Goal: Task Accomplishment & Management: Complete application form

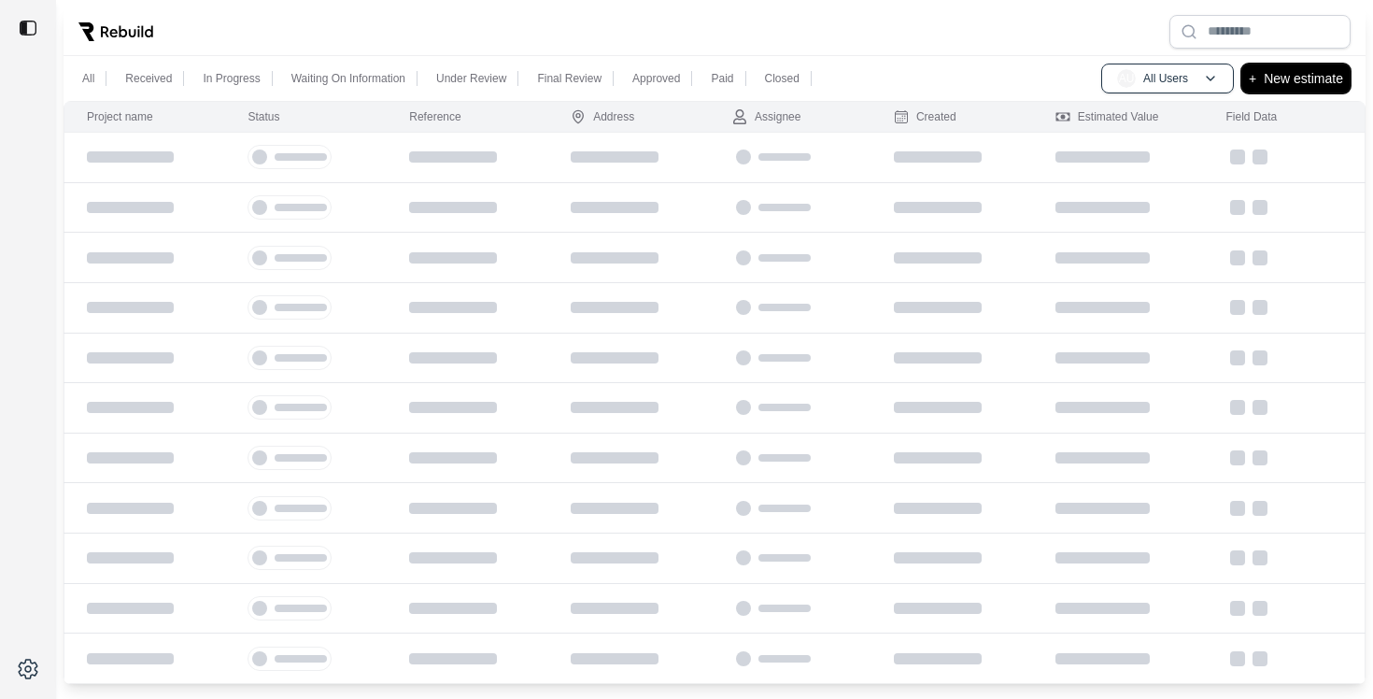
click at [1323, 81] on p "New estimate" at bounding box center [1303, 78] width 79 height 22
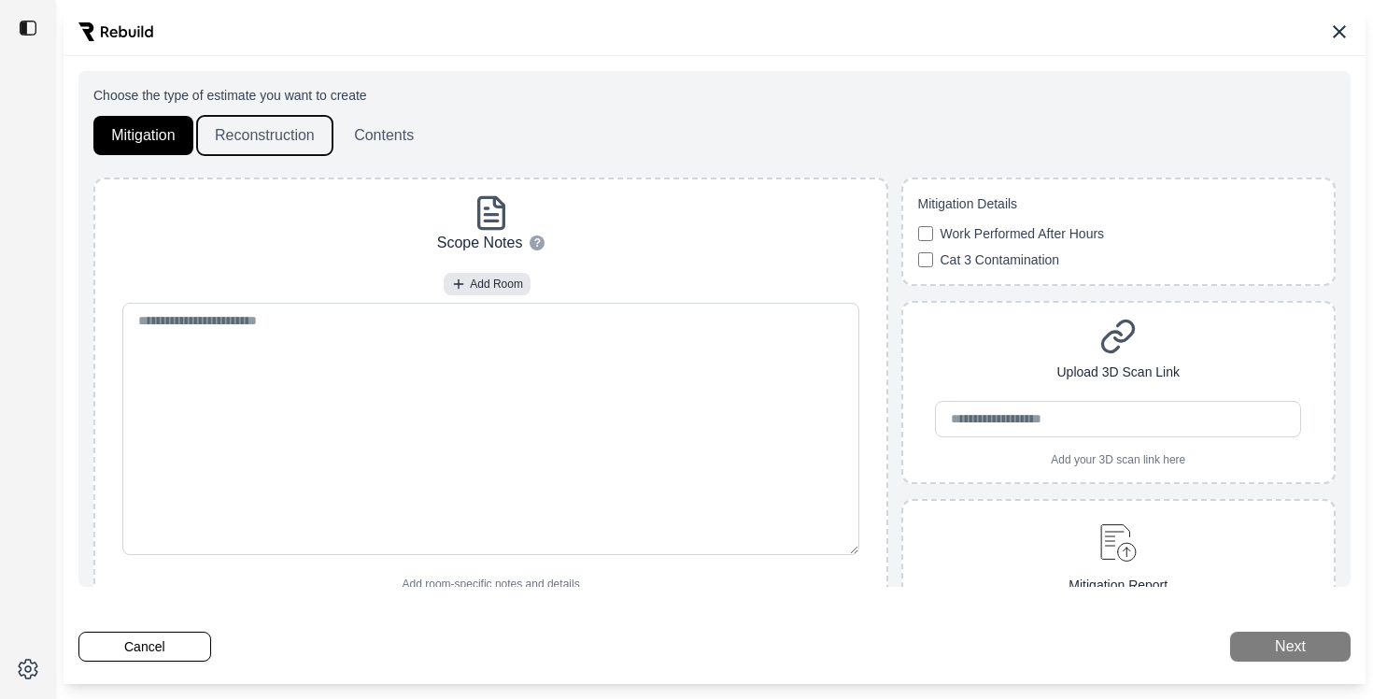
click at [281, 125] on button "Reconstruction" at bounding box center [264, 135] width 135 height 39
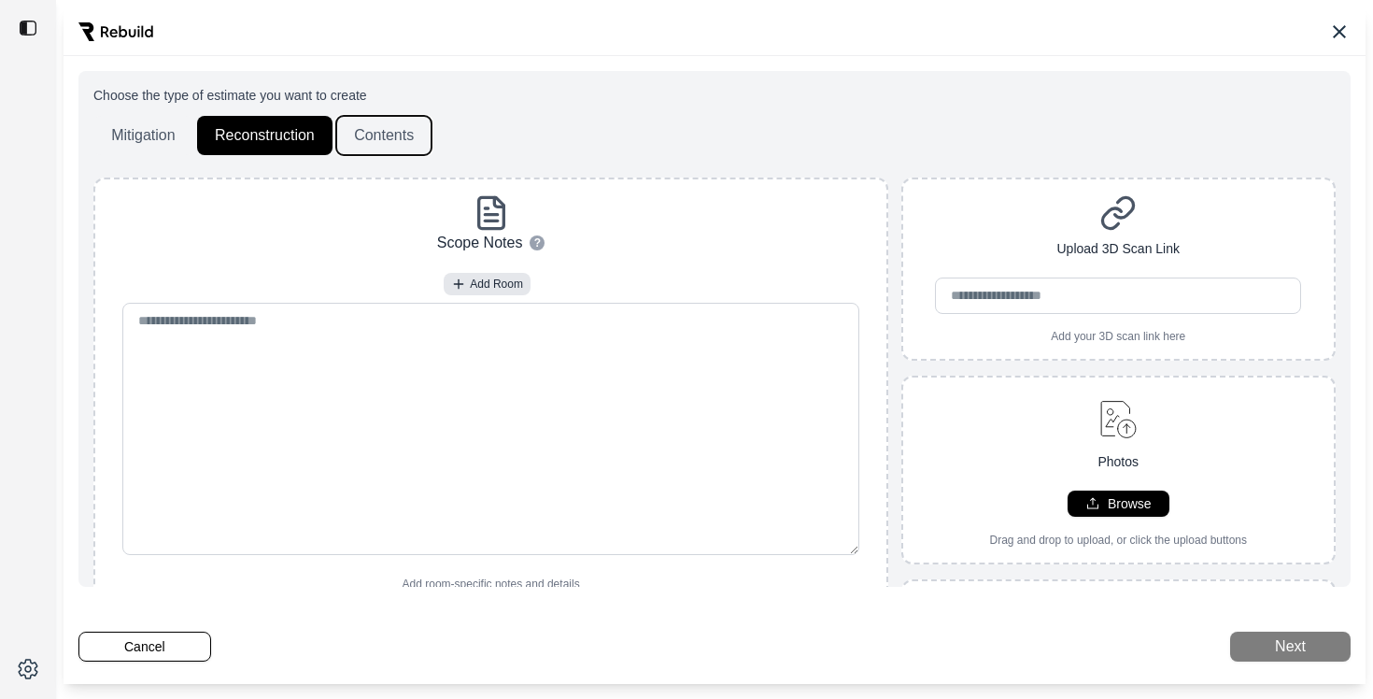
click at [397, 128] on button "Contents" at bounding box center [383, 135] width 95 height 39
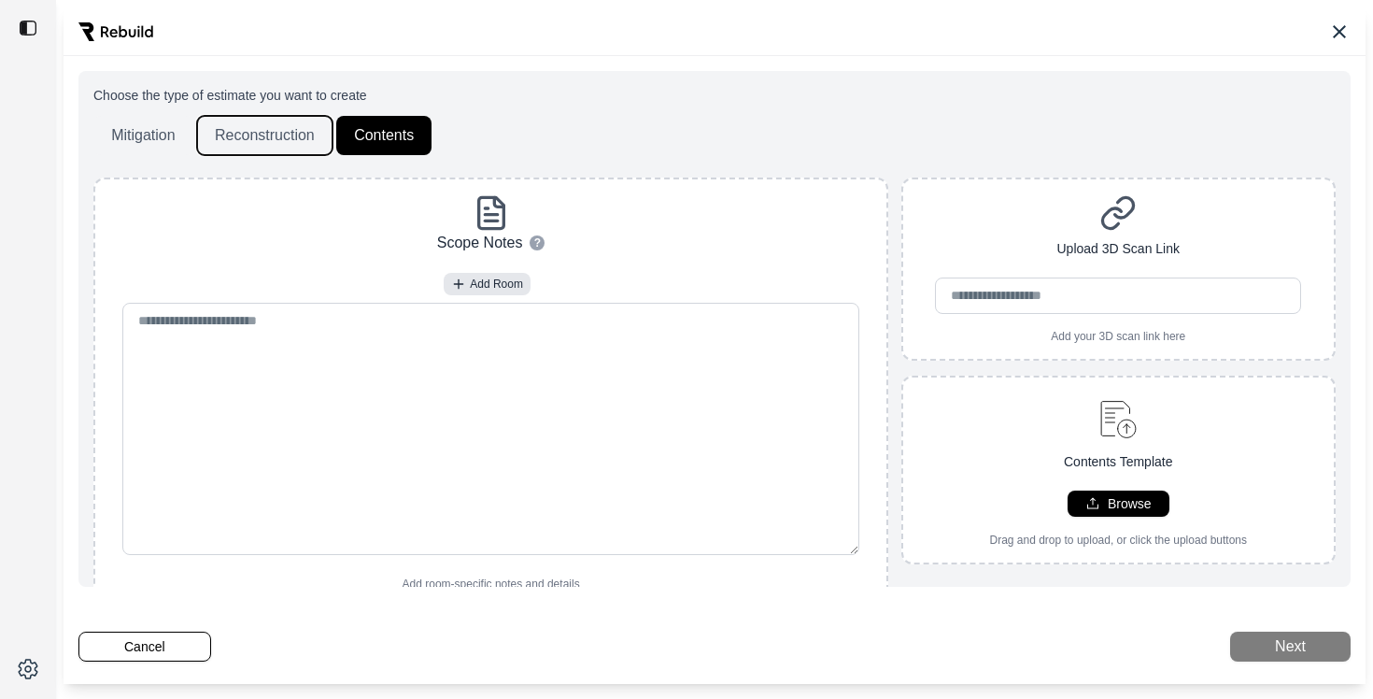
click at [266, 133] on button "Reconstruction" at bounding box center [264, 135] width 135 height 39
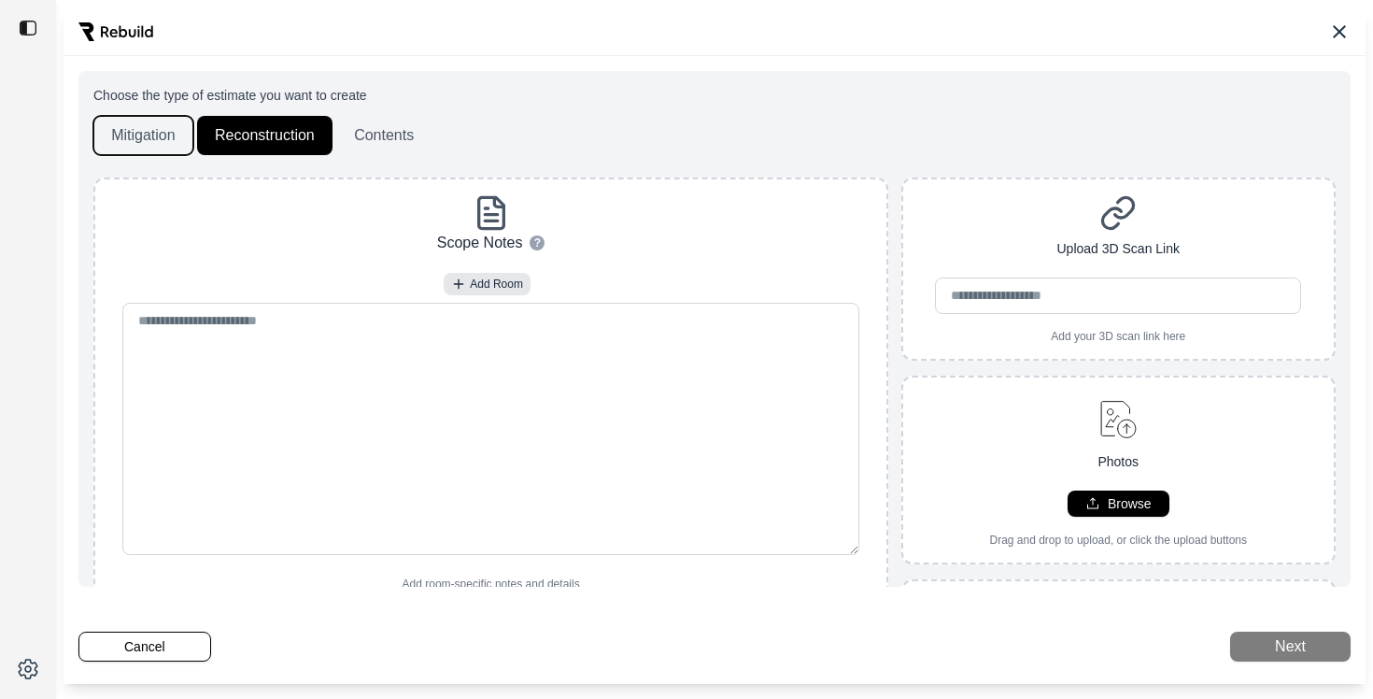
click at [139, 133] on button "Mitigation" at bounding box center [143, 135] width 100 height 39
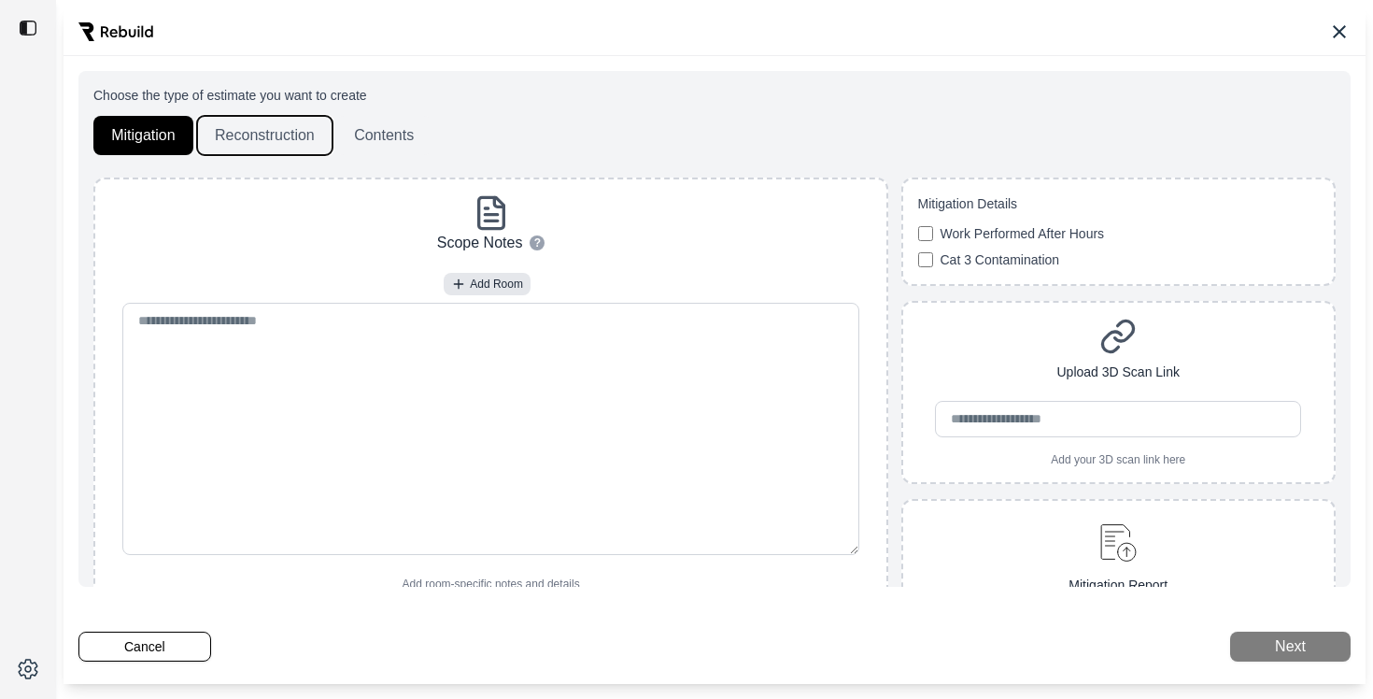
click at [222, 141] on button "Reconstruction" at bounding box center [264, 135] width 135 height 39
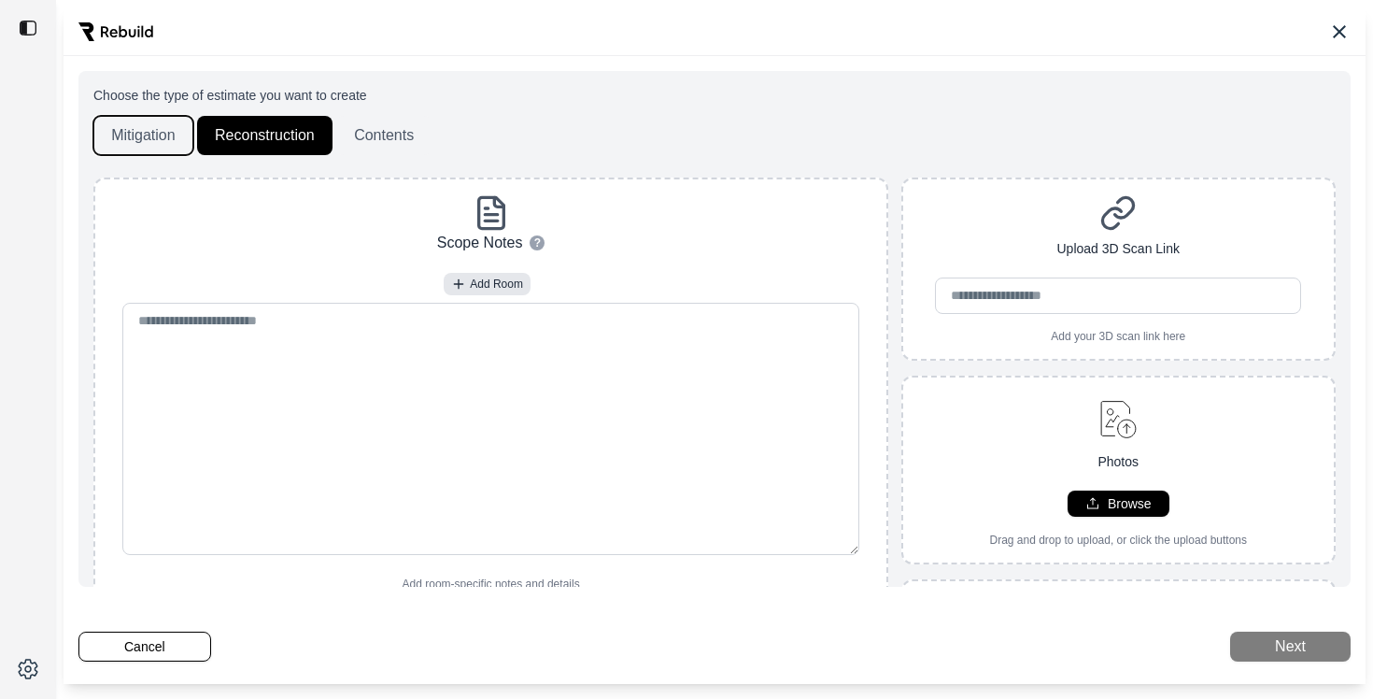
click at [146, 130] on button "Mitigation" at bounding box center [143, 135] width 100 height 39
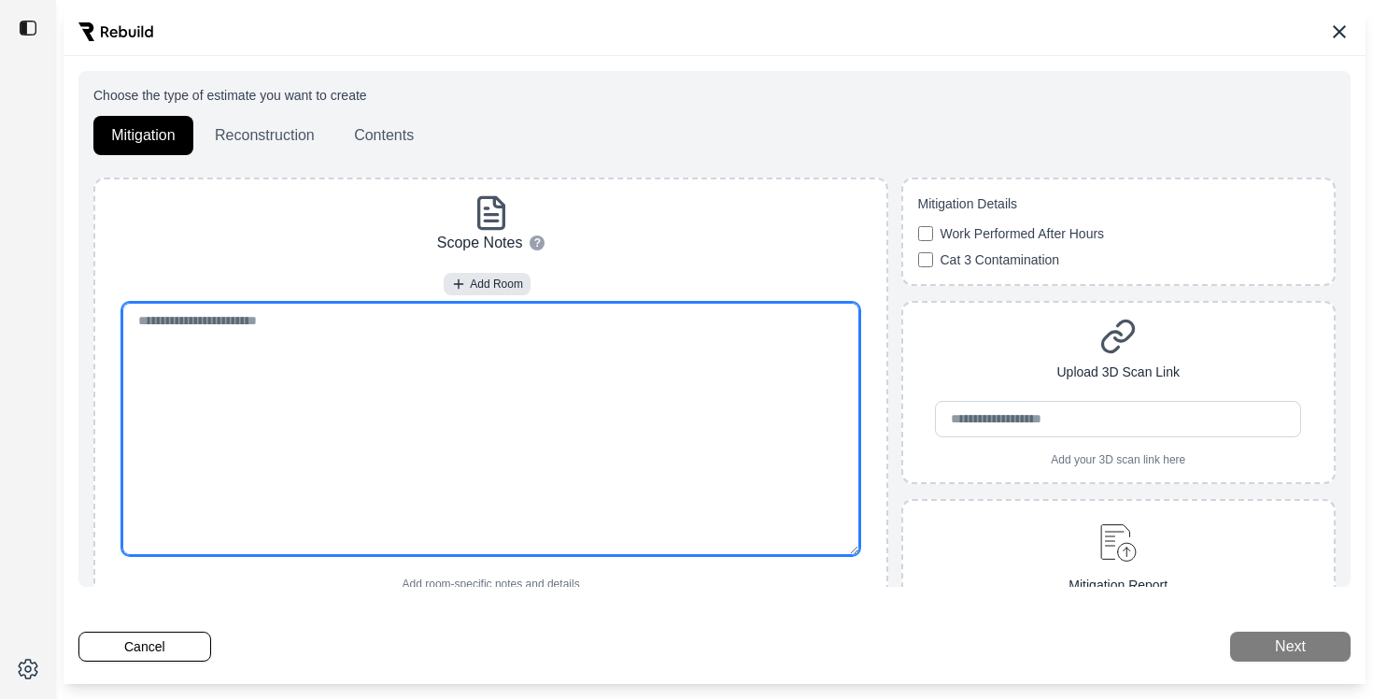
click at [438, 382] on textarea at bounding box center [491, 429] width 738 height 252
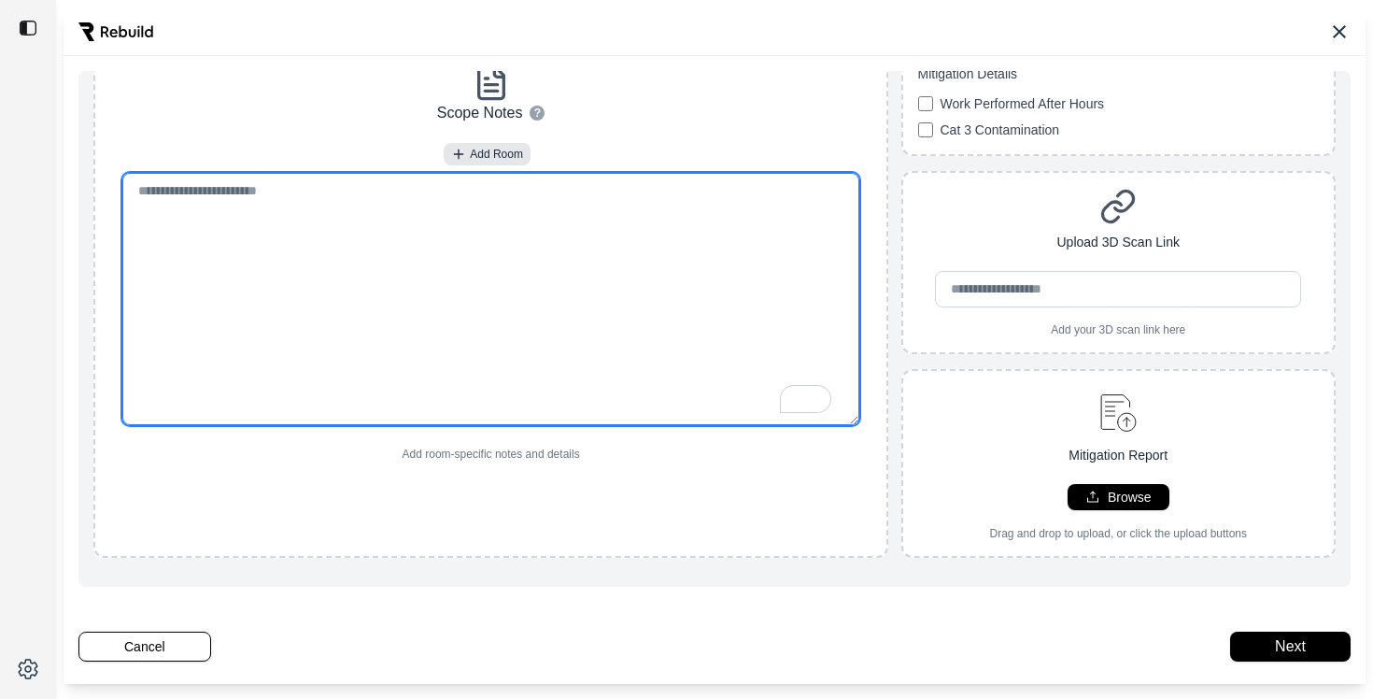
scroll to position [166, 0]
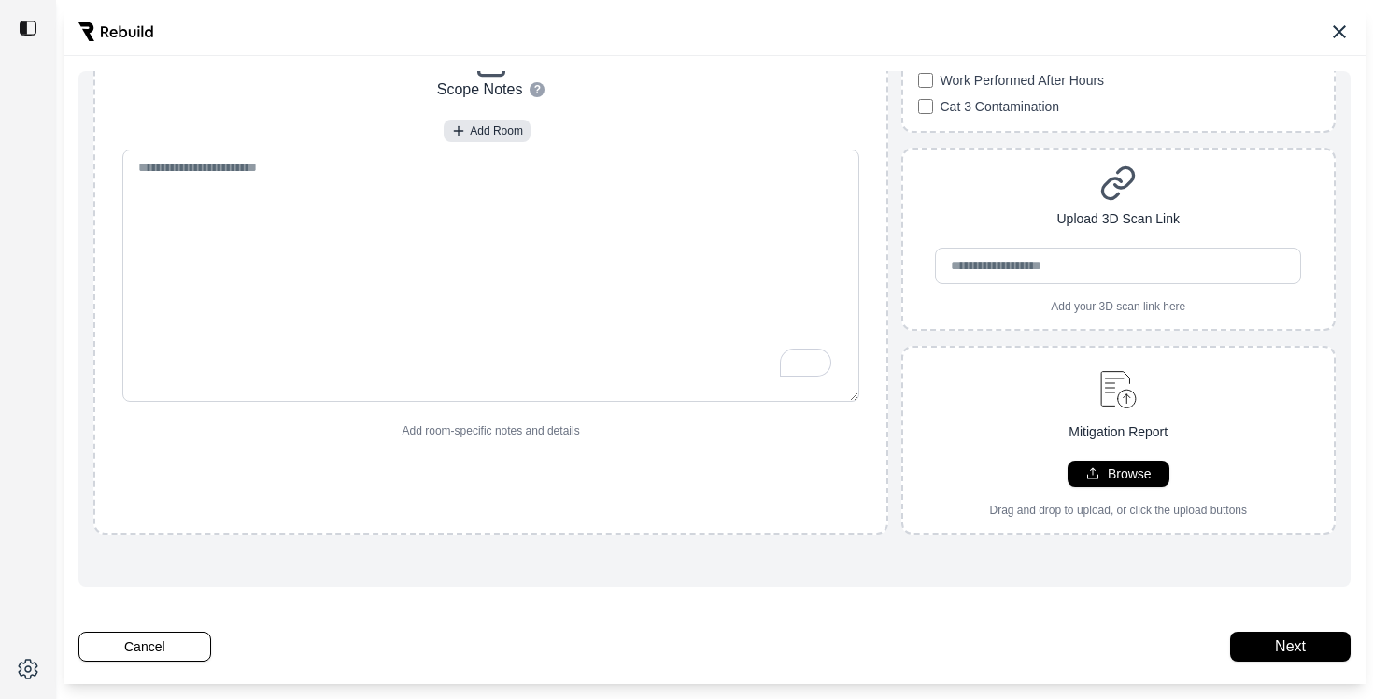
click at [1215, 402] on div "Mitigation Report Browse Drag and drop to upload, or click the upload buttons" at bounding box center [1119, 439] width 432 height 155
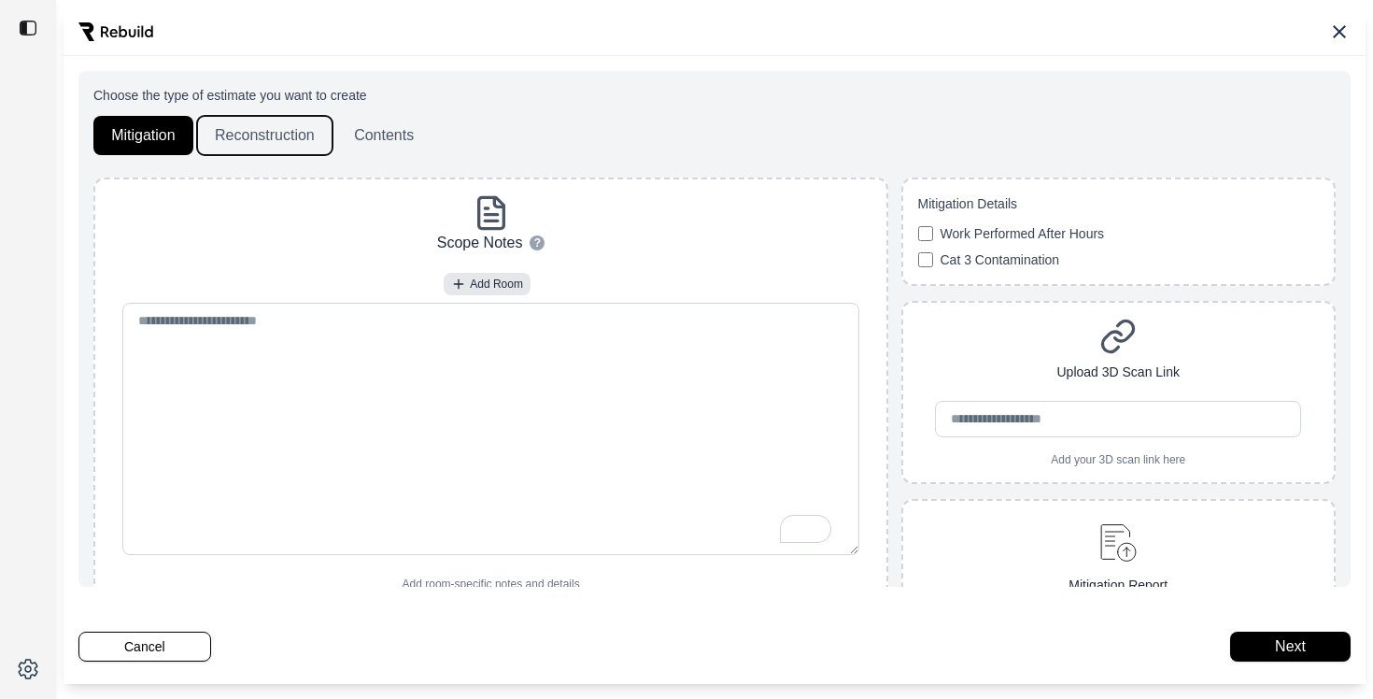
click at [277, 130] on button "Reconstruction" at bounding box center [264, 135] width 135 height 39
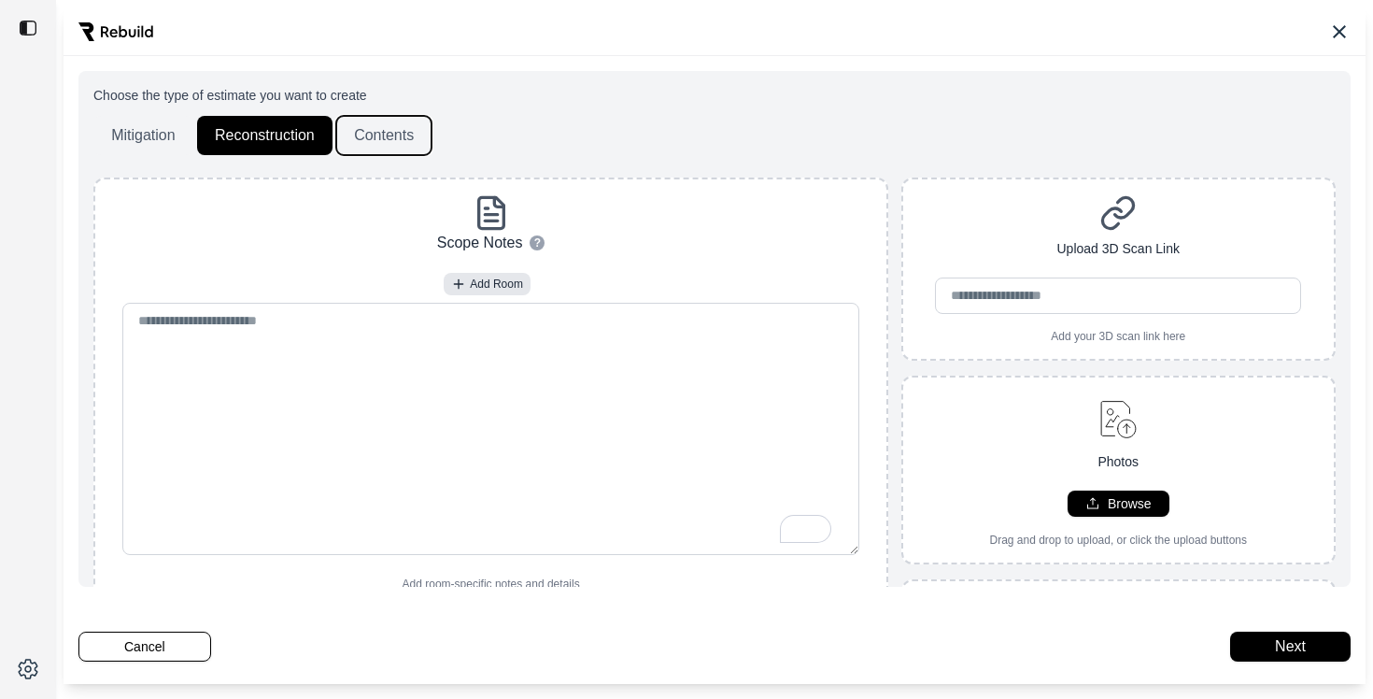
click at [398, 124] on button "Contents" at bounding box center [383, 135] width 95 height 39
